Goal: Transaction & Acquisition: Book appointment/travel/reservation

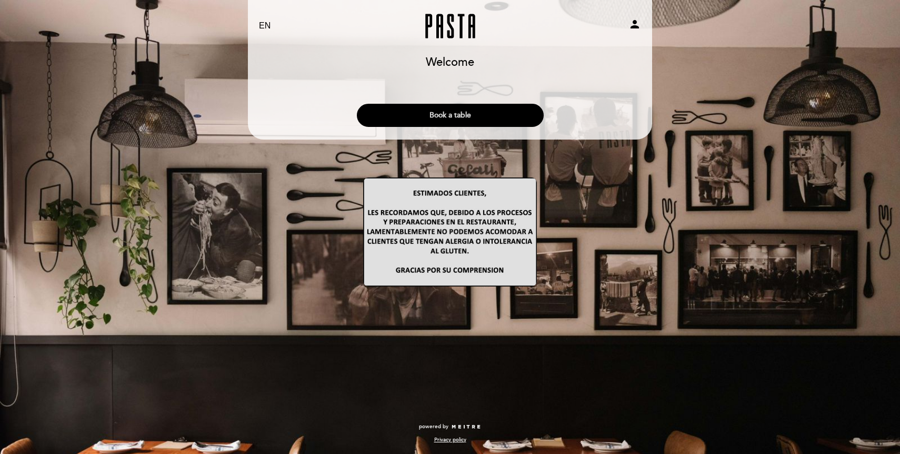
click at [450, 115] on button "Book a table" at bounding box center [450, 115] width 187 height 23
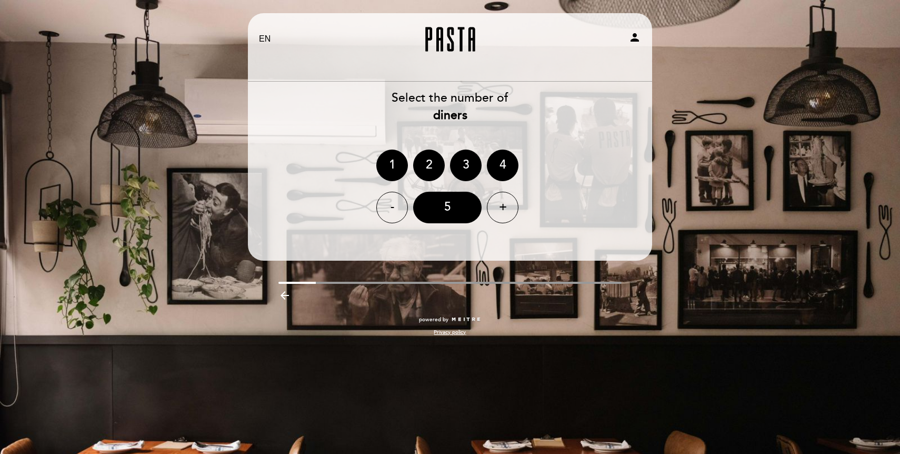
click at [283, 294] on icon "arrow_backward" at bounding box center [284, 295] width 13 height 13
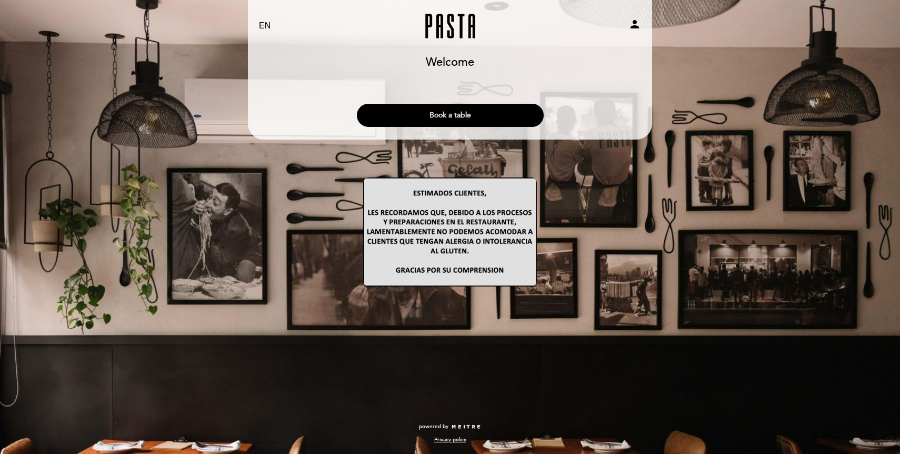
click at [459, 121] on button "Book a table" at bounding box center [450, 115] width 187 height 23
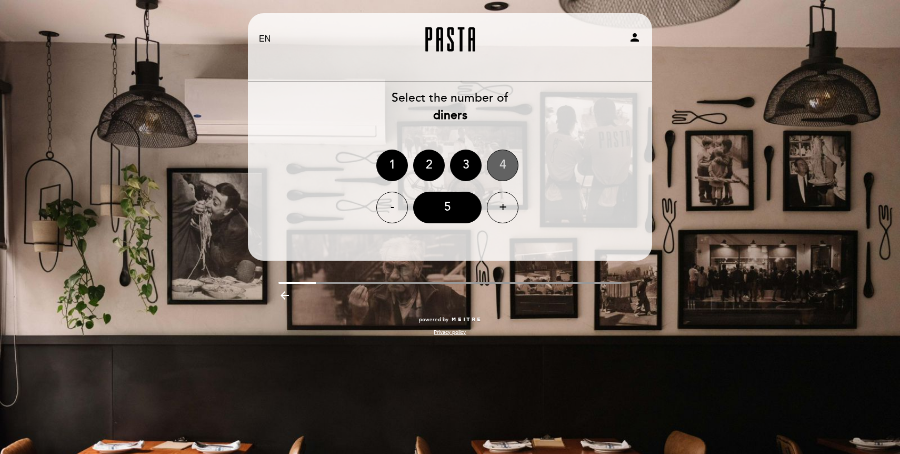
click at [504, 157] on div "4" at bounding box center [503, 166] width 32 height 32
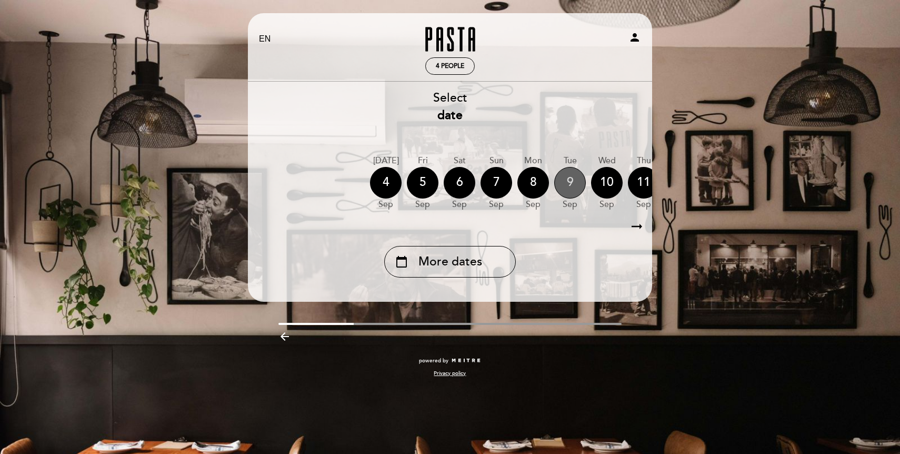
click at [575, 174] on div "9" at bounding box center [570, 183] width 32 height 32
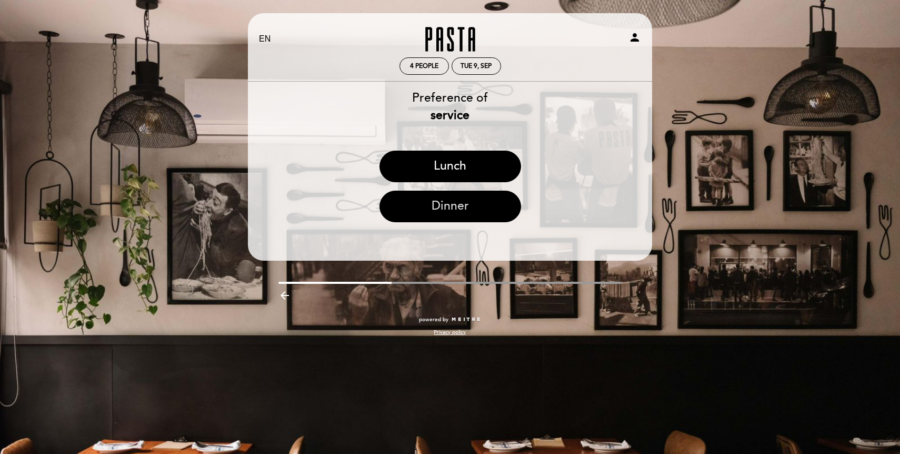
click at [443, 207] on button "Dinner" at bounding box center [451, 207] width 142 height 32
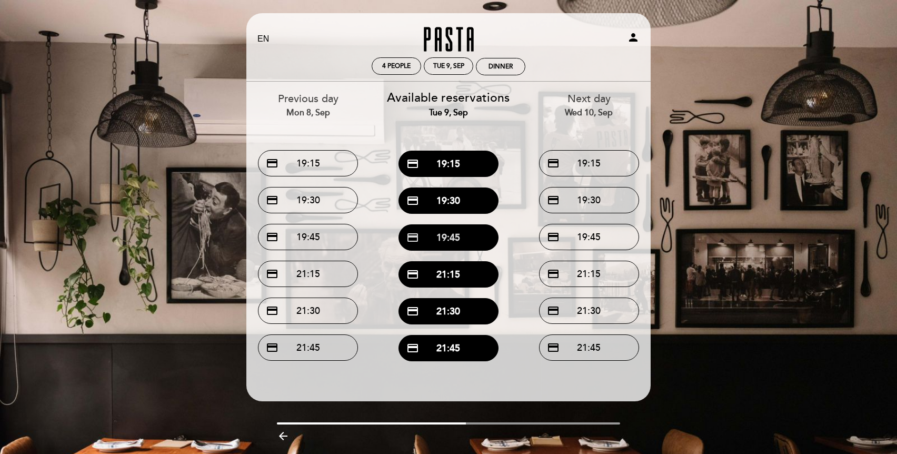
click at [449, 240] on button "credit_card 19:45" at bounding box center [449, 237] width 100 height 26
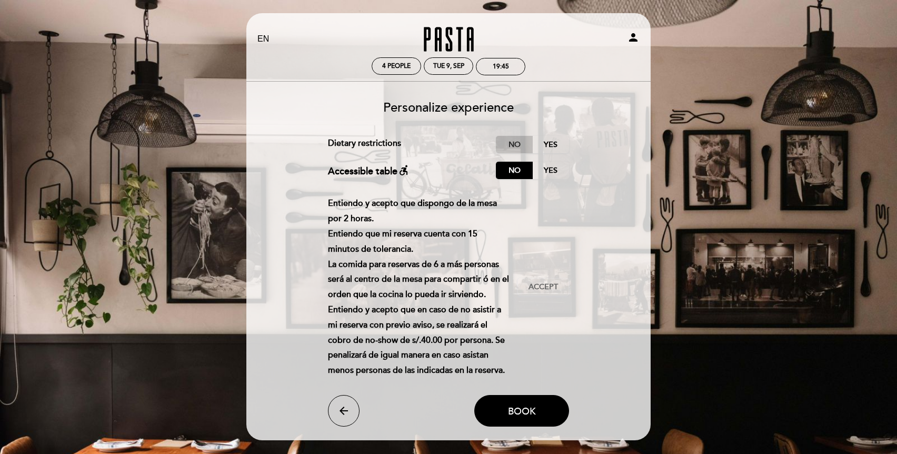
click at [518, 144] on label "No" at bounding box center [514, 144] width 37 height 17
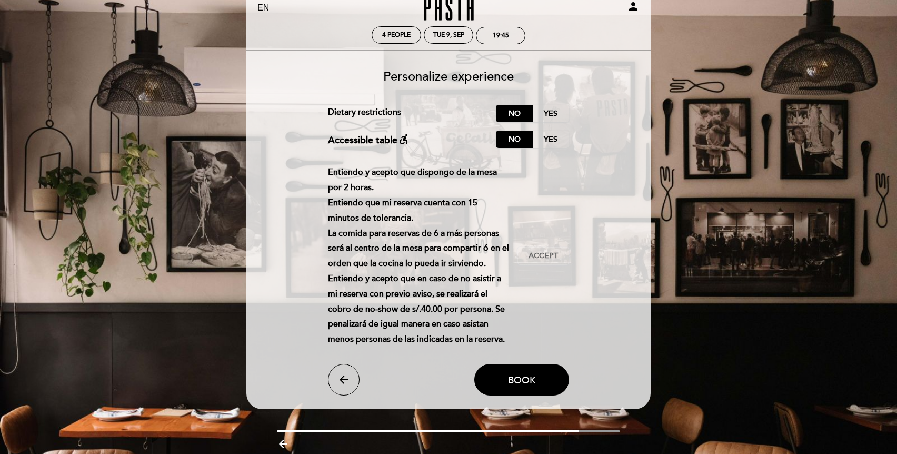
scroll to position [33, 0]
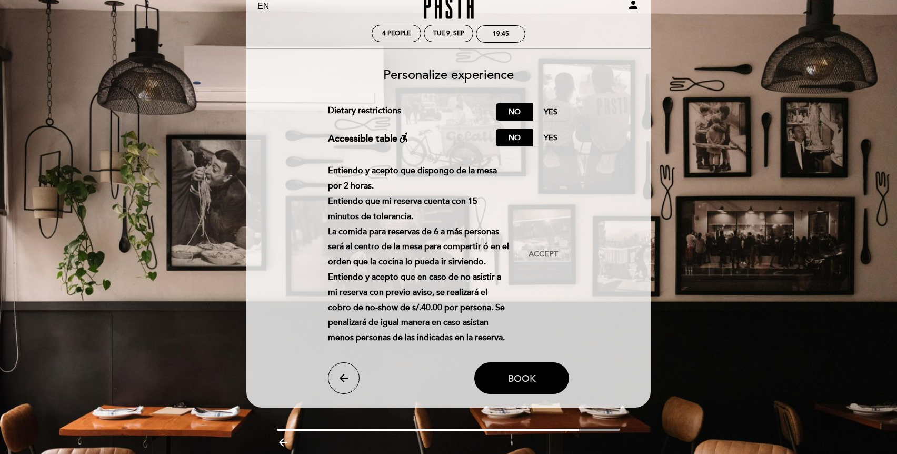
click at [506, 373] on button "Book" at bounding box center [521, 378] width 95 height 32
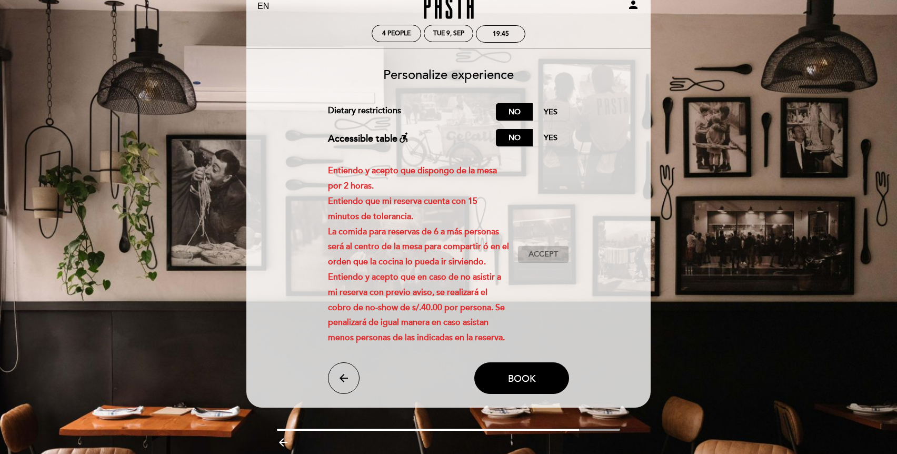
click at [539, 253] on span "Accept" at bounding box center [543, 254] width 29 height 11
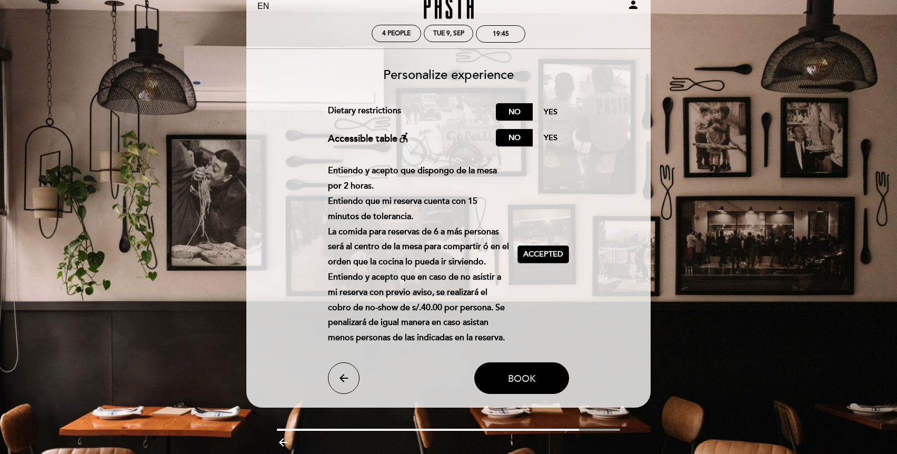
click at [517, 380] on span "Book" at bounding box center [522, 378] width 28 height 12
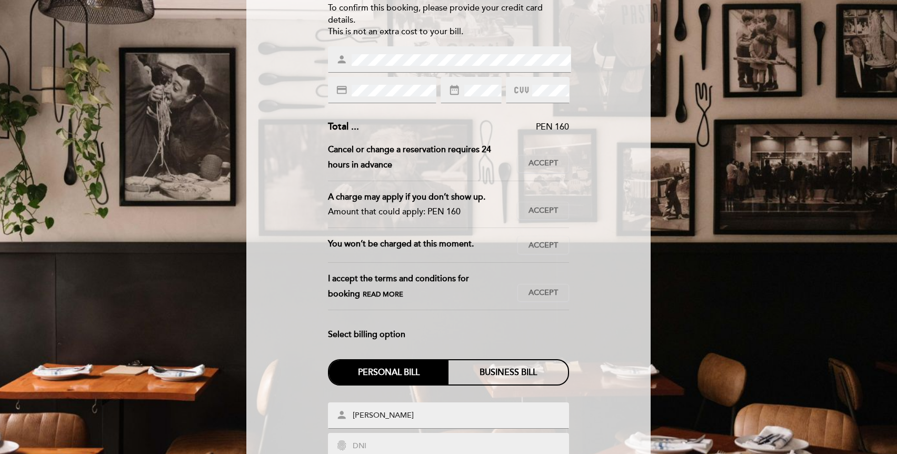
scroll to position [148, 0]
click at [544, 164] on span "Accept" at bounding box center [543, 162] width 29 height 11
click at [542, 207] on span "Accept" at bounding box center [543, 210] width 29 height 11
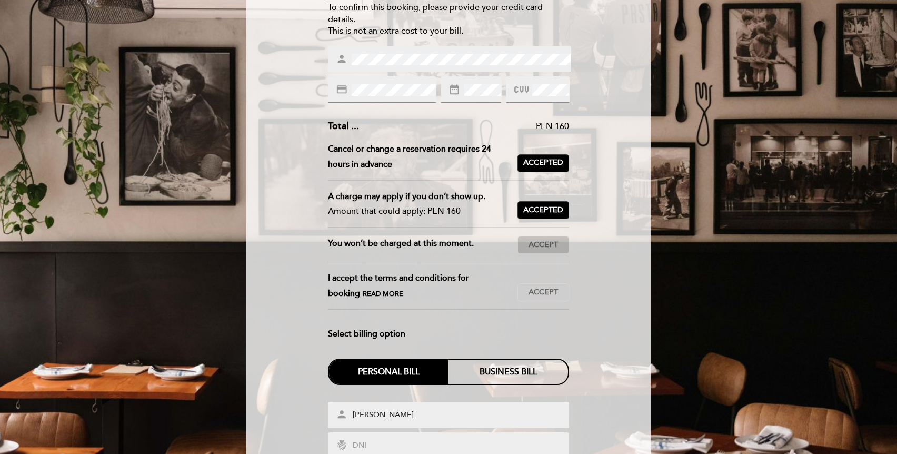
click at [537, 245] on span "Accept" at bounding box center [543, 245] width 29 height 11
click at [542, 290] on span "Accept" at bounding box center [543, 292] width 29 height 11
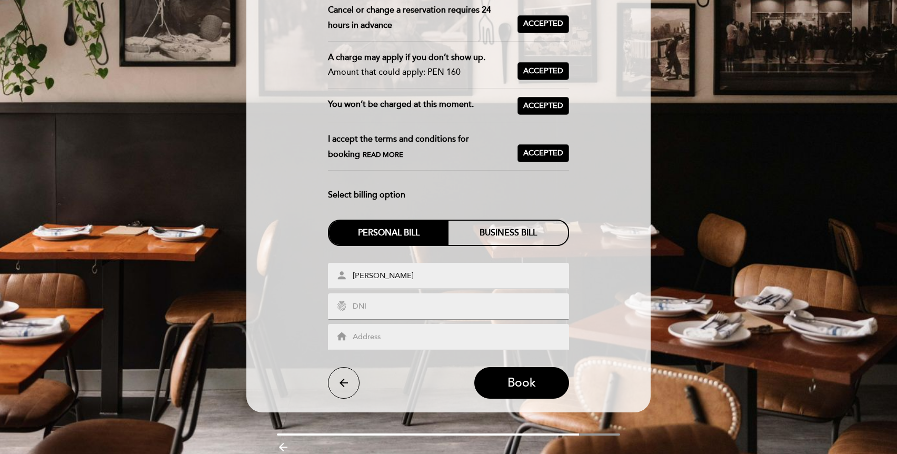
scroll to position [301, 0]
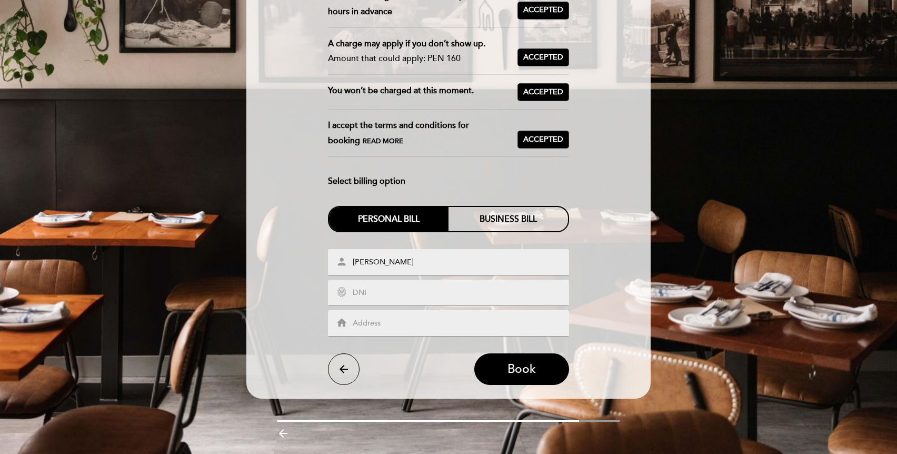
click at [381, 294] on input "text" at bounding box center [461, 293] width 219 height 12
type input "43093308"
click at [517, 369] on span "Book" at bounding box center [521, 369] width 28 height 15
click at [403, 322] on input "text" at bounding box center [461, 323] width 219 height 12
type input "Avenida Alvarez Calderon 605"
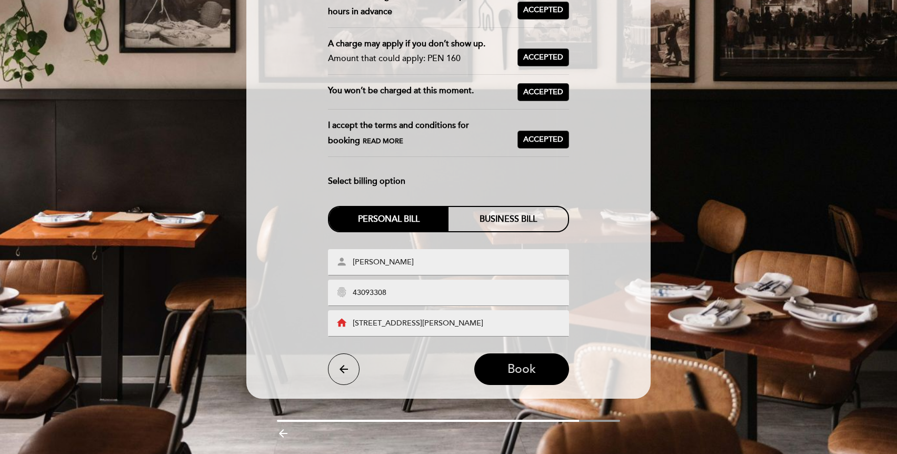
click at [524, 366] on span "Book" at bounding box center [521, 369] width 28 height 15
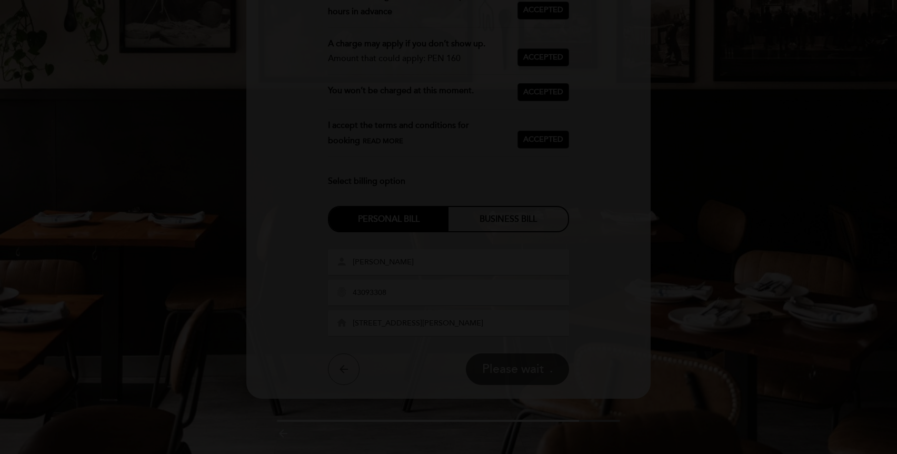
scroll to position [0, 0]
